Goal: Find specific page/section: Find specific page/section

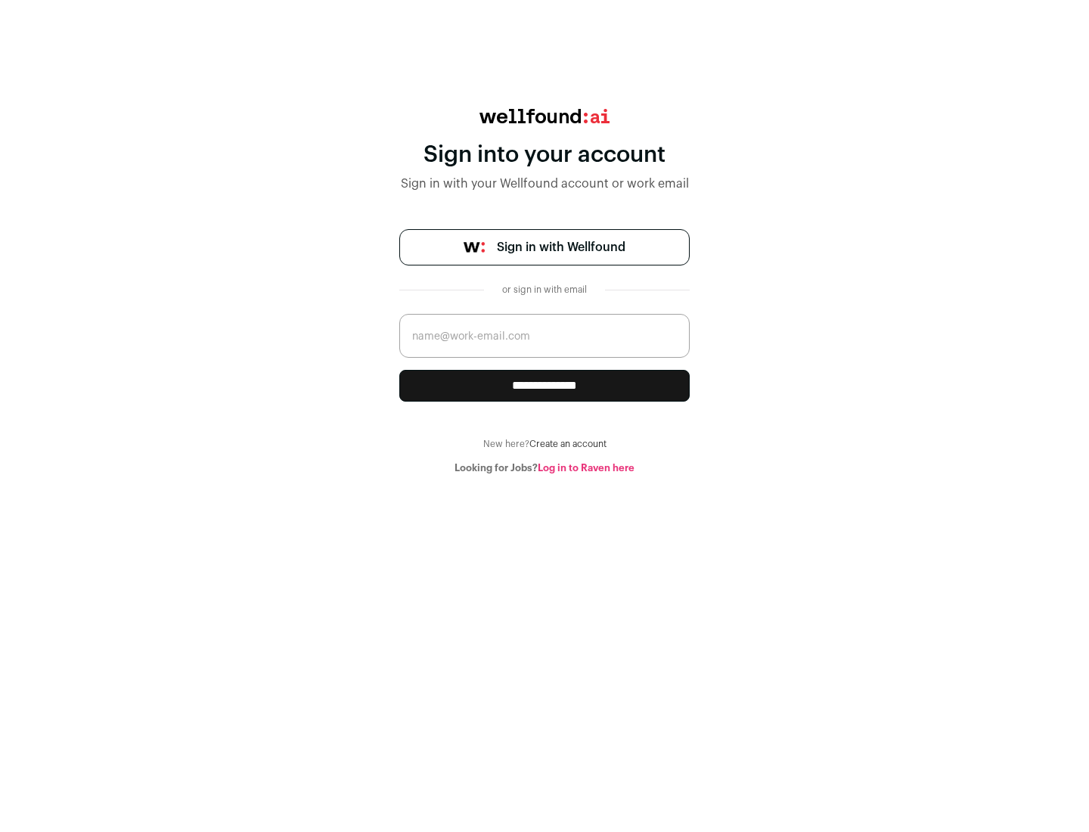
click at [560, 247] on span "Sign in with Wellfound" at bounding box center [561, 247] width 129 height 18
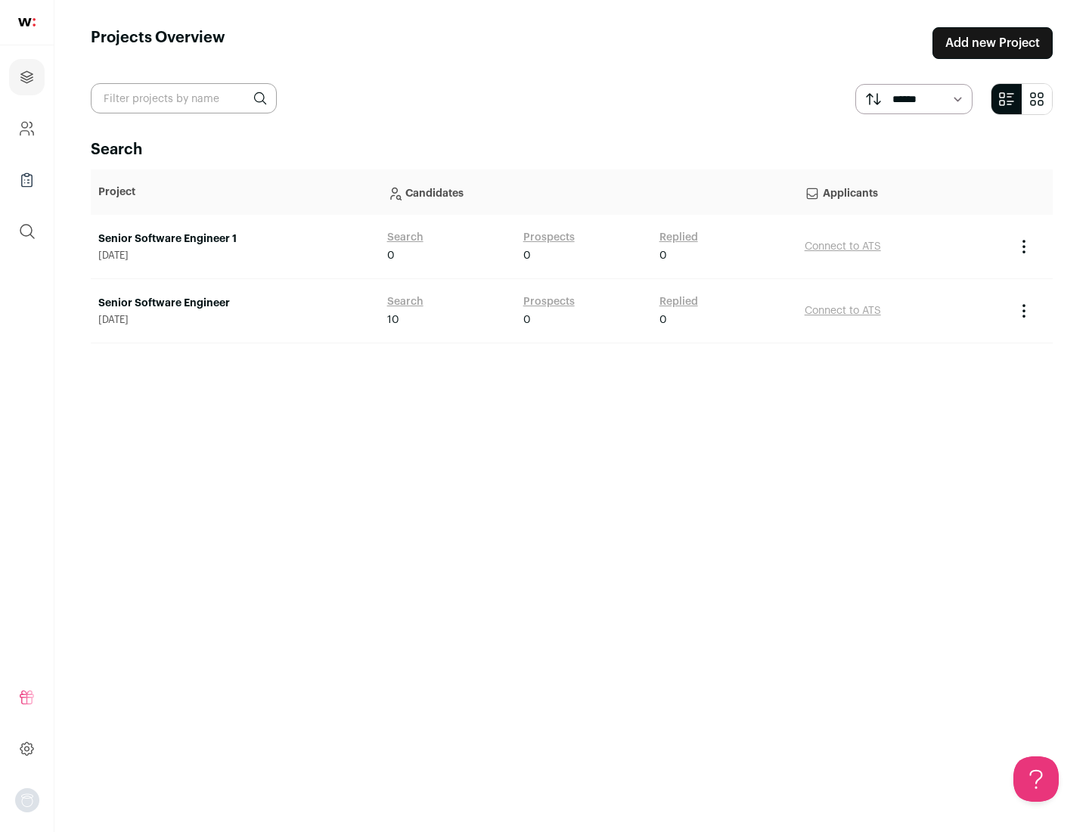
click at [234, 303] on link "Senior Software Engineer" at bounding box center [235, 303] width 274 height 15
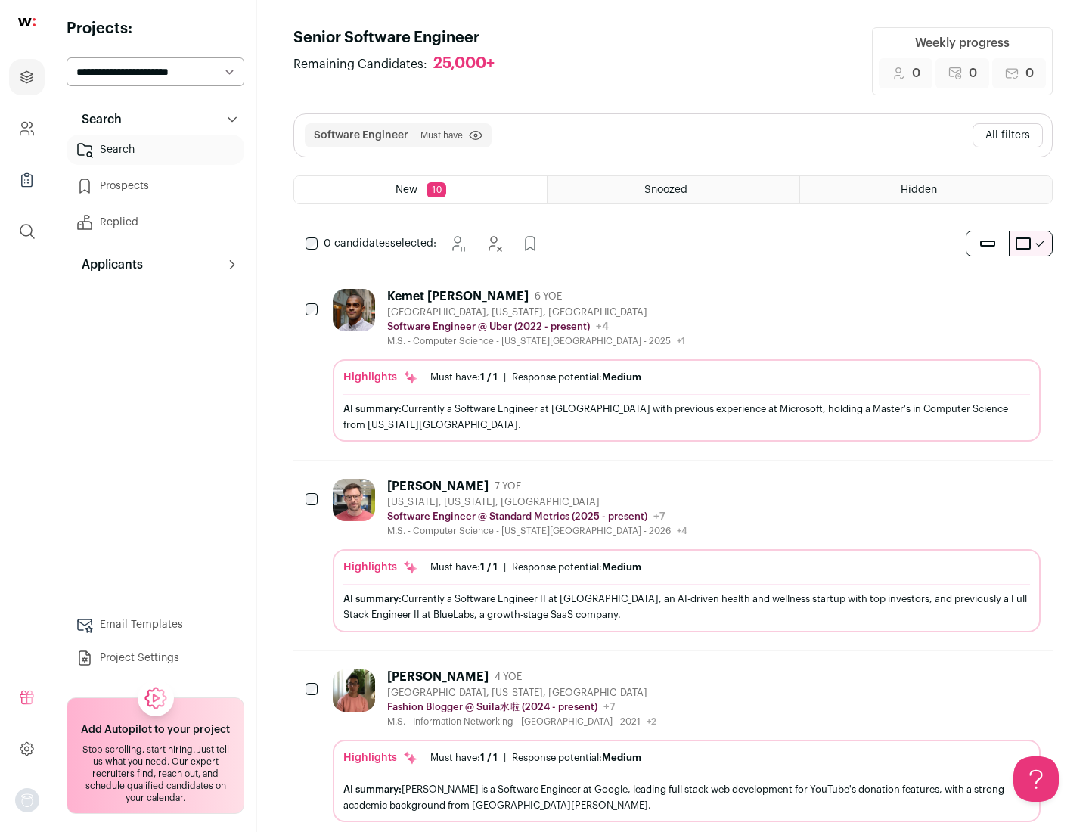
click at [673, 365] on div "Highlights Must have: 1 / 1 How many must haves have been fulfilled? | Response…" at bounding box center [687, 400] width 708 height 82
